Goal: Task Accomplishment & Management: Find specific page/section

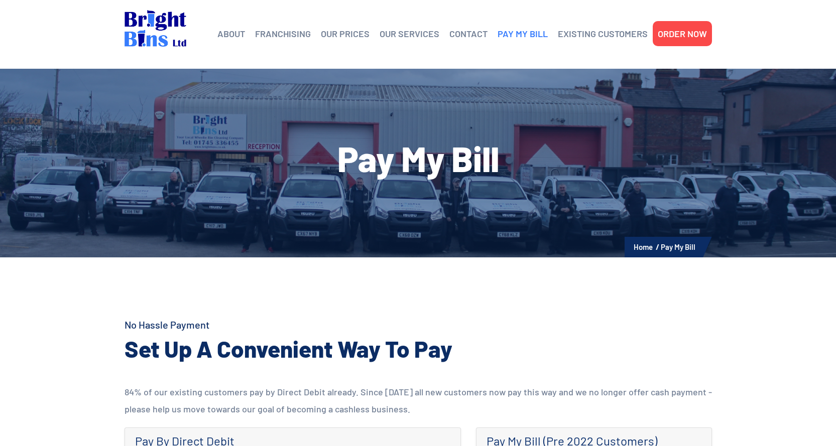
click at [517, 33] on link "PAY MY BILL" at bounding box center [523, 33] width 50 height 15
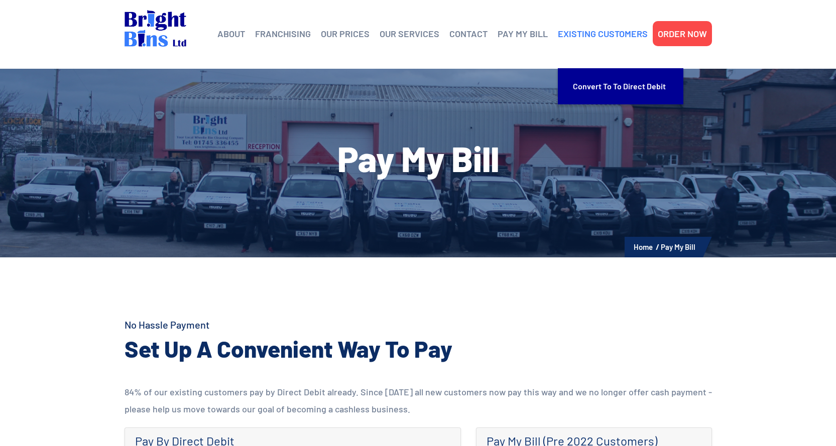
click at [581, 32] on link "EXISTING CUSTOMERS" at bounding box center [603, 33] width 90 height 15
